Goal: Navigation & Orientation: Go to known website

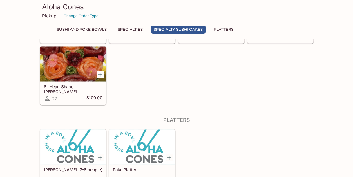
scroll to position [464, 0]
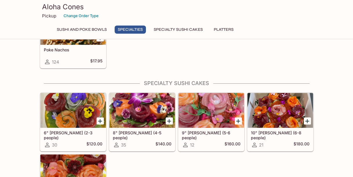
scroll to position [435, 0]
